Goal: Information Seeking & Learning: Learn about a topic

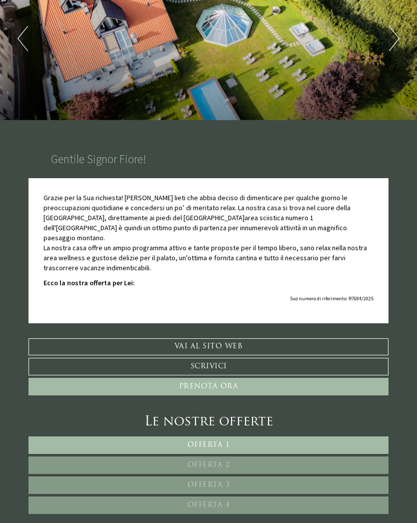
click at [116, 436] on link "Offerta 1" at bounding box center [209, 445] width 360 height 18
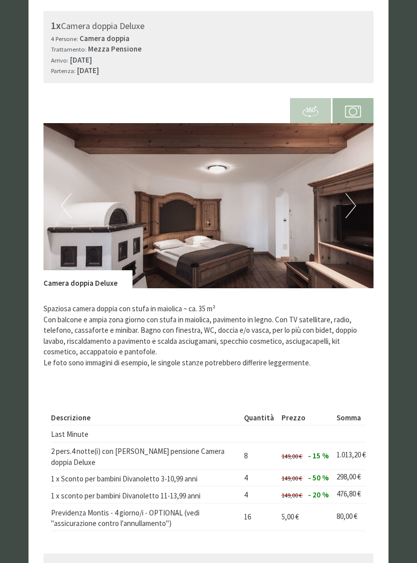
click at [346, 193] on button "Next" at bounding box center [351, 205] width 11 height 25
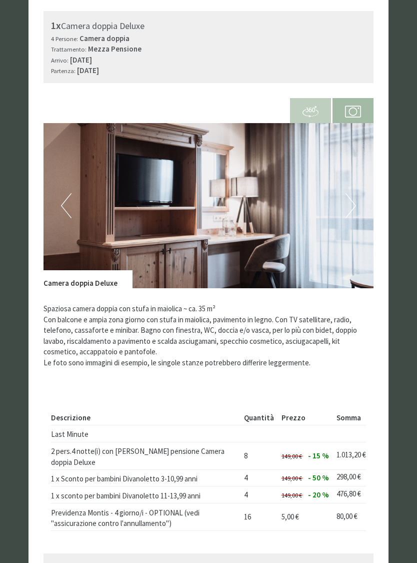
click at [357, 188] on img at bounding box center [209, 205] width 330 height 165
click at [357, 189] on img at bounding box center [209, 205] width 330 height 165
click at [346, 193] on button "Next" at bounding box center [351, 205] width 11 height 25
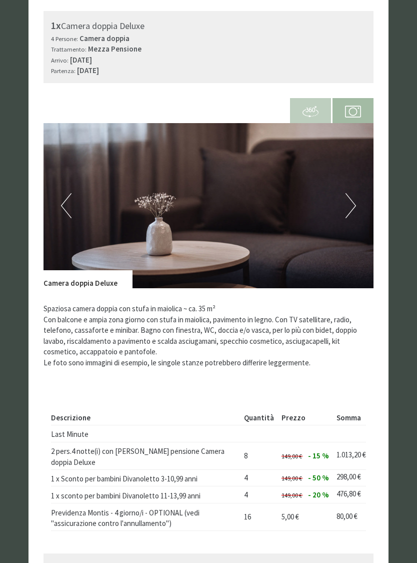
click at [346, 193] on button "Next" at bounding box center [351, 205] width 11 height 25
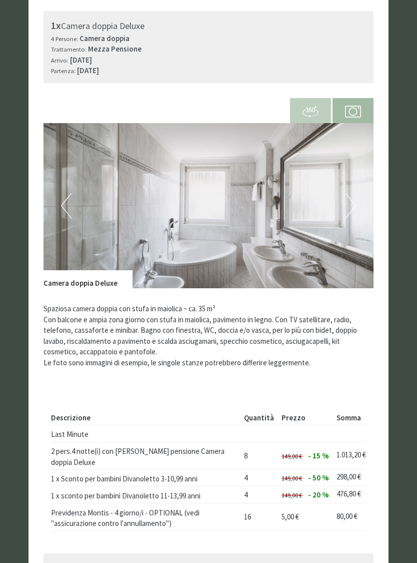
click at [348, 193] on button "Next" at bounding box center [351, 205] width 11 height 25
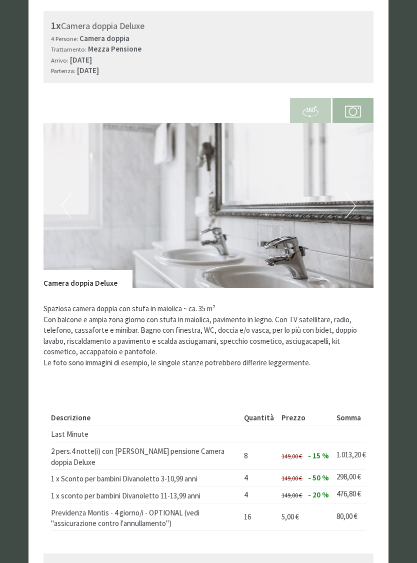
click at [350, 193] on button "Next" at bounding box center [351, 205] width 11 height 25
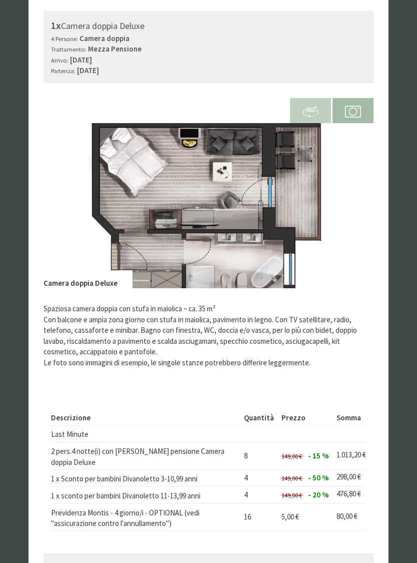
click at [349, 196] on button "Next" at bounding box center [351, 205] width 11 height 25
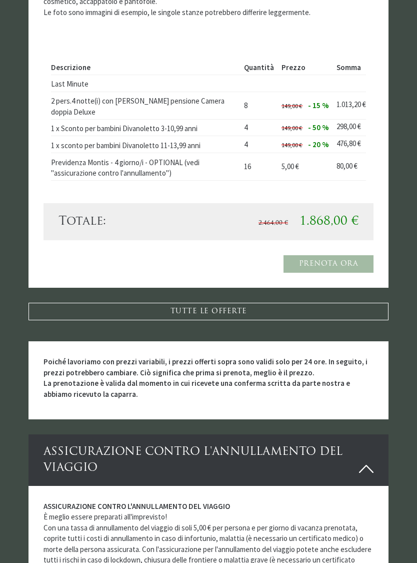
scroll to position [1022, 0]
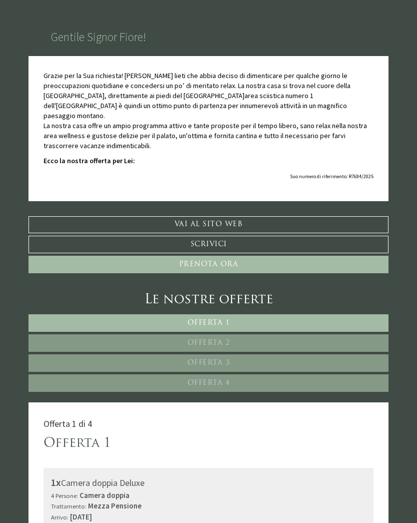
click at [322, 334] on link "Offerta 2" at bounding box center [209, 343] width 360 height 18
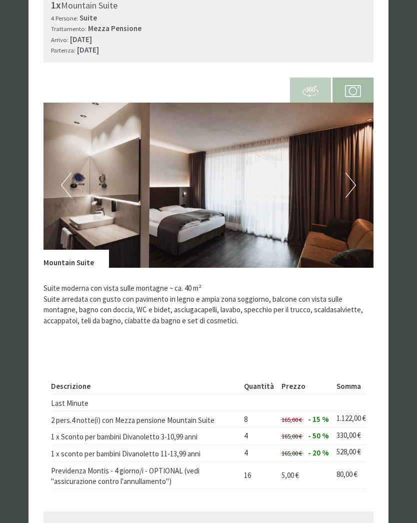
scroll to position [609, 0]
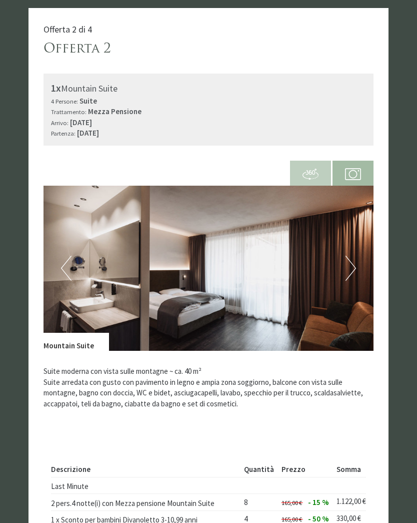
click at [349, 256] on button "Next" at bounding box center [351, 268] width 11 height 25
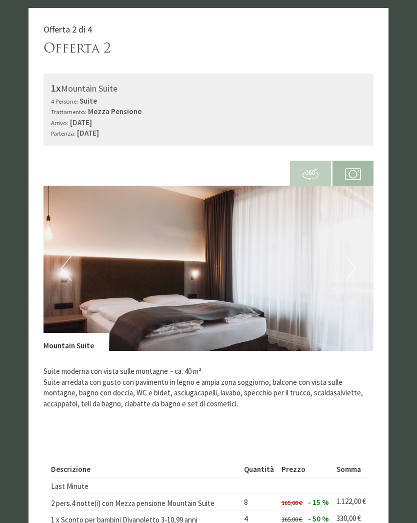
click at [352, 256] on button "Next" at bounding box center [351, 268] width 11 height 25
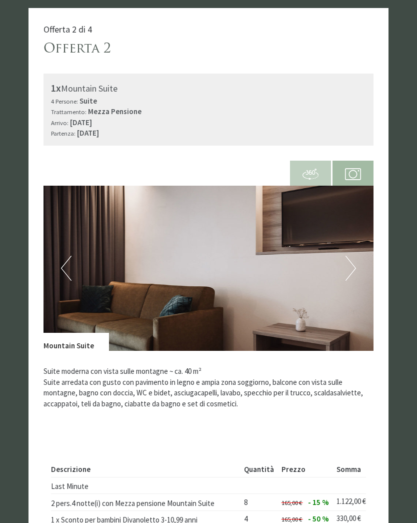
click at [353, 256] on button "Next" at bounding box center [351, 268] width 11 height 25
click at [355, 256] on button "Next" at bounding box center [351, 268] width 11 height 25
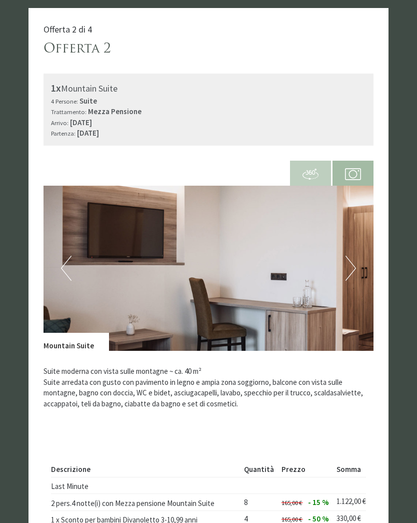
click at [346, 256] on button "Next" at bounding box center [351, 268] width 11 height 25
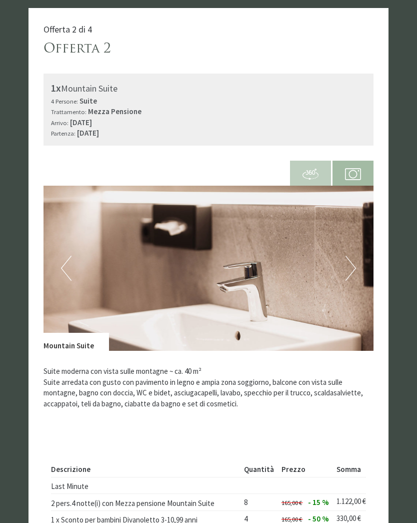
click at [345, 254] on img at bounding box center [209, 268] width 330 height 165
click at [347, 256] on button "Next" at bounding box center [351, 268] width 11 height 25
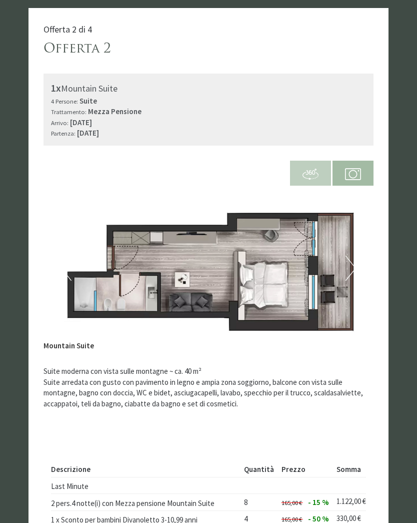
click at [348, 258] on button "Next" at bounding box center [351, 268] width 11 height 25
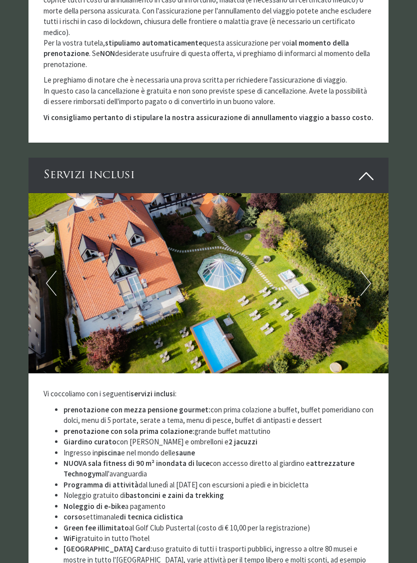
scroll to position [1538, 0]
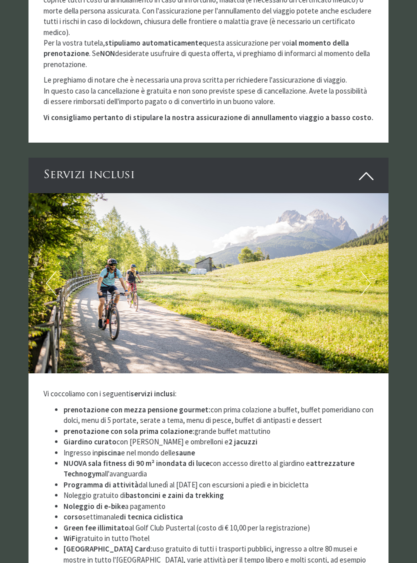
click at [365, 271] on button "Next" at bounding box center [366, 283] width 11 height 25
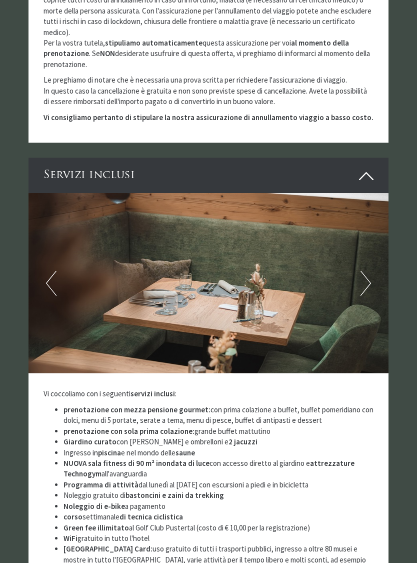
click at [370, 271] on button "Next" at bounding box center [366, 283] width 11 height 25
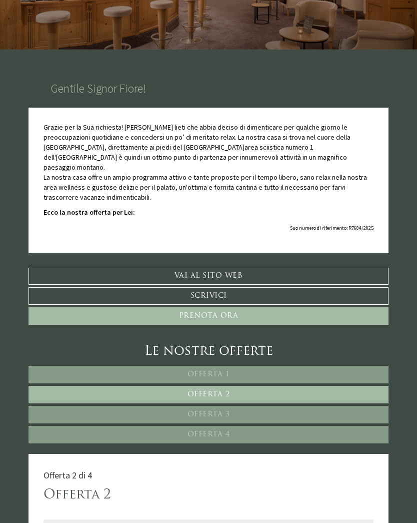
scroll to position [0, 0]
